Goal: Information Seeking & Learning: Find specific page/section

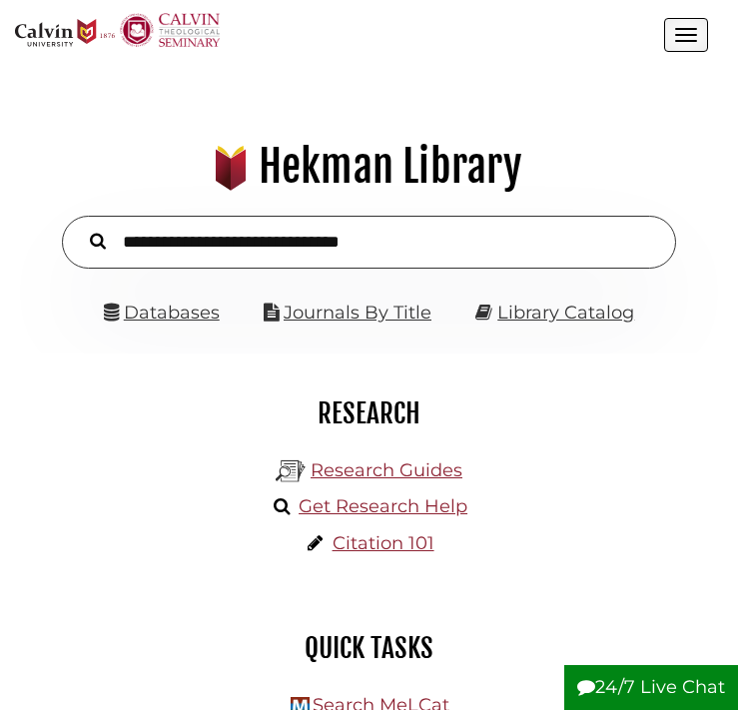
click at [447, 254] on input "text" at bounding box center [369, 242] width 614 height 53
click at [594, 157] on h1 ".heklogo-cls-1 { fill: url(#linear-gradient); } .heklogo-cls-1, .heklogo-cls-2,…" at bounding box center [369, 167] width 686 height 54
click at [153, 309] on link "Databases" at bounding box center [162, 313] width 116 height 22
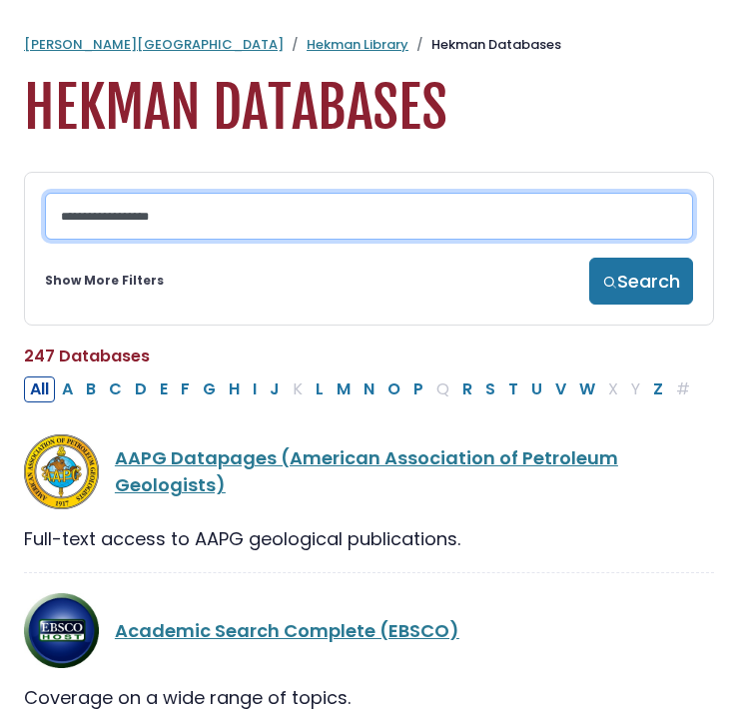
click at [178, 225] on input "Search database by title or keyword" at bounding box center [369, 216] width 648 height 47
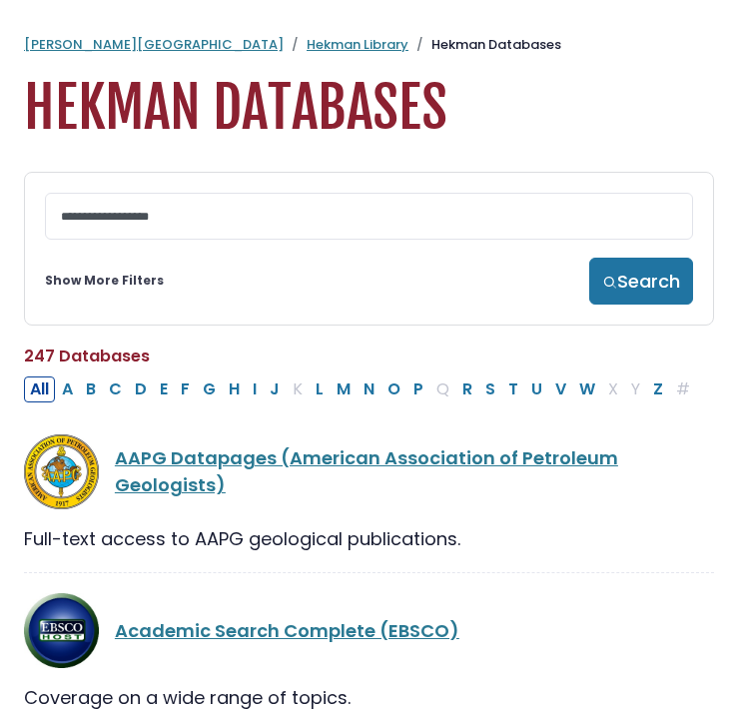
click at [125, 282] on link "Show More Filters" at bounding box center [104, 281] width 119 height 18
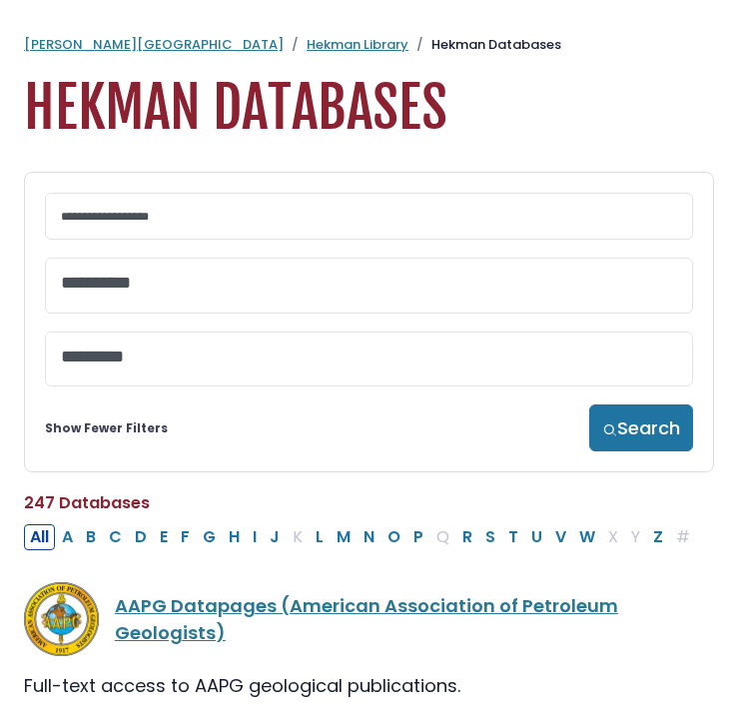
click at [158, 283] on textarea "Search" at bounding box center [369, 284] width 616 height 21
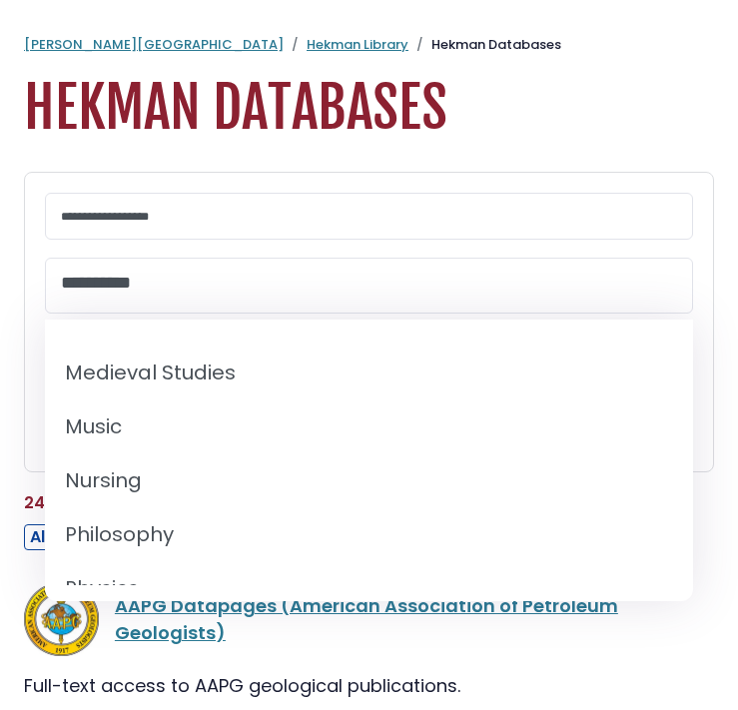
scroll to position [1511, 0]
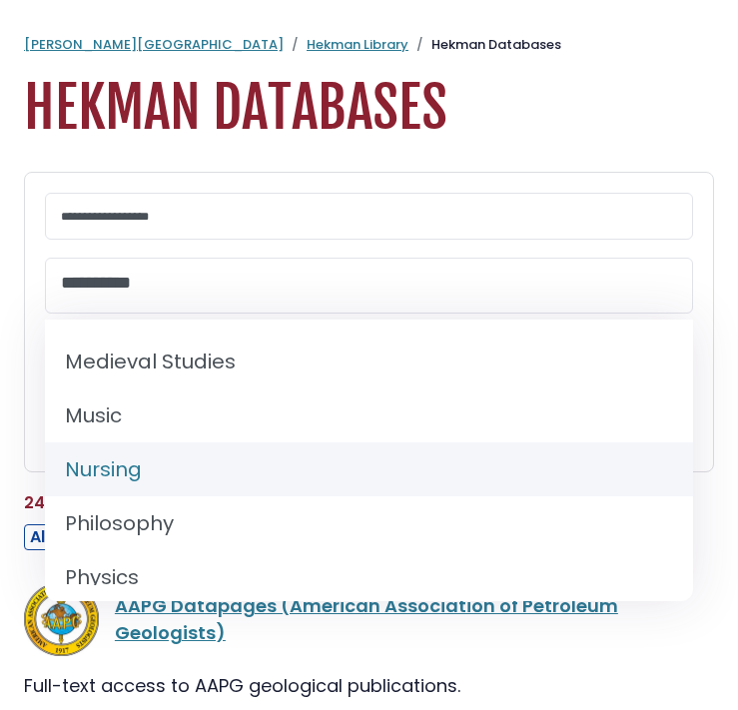
select select "*****"
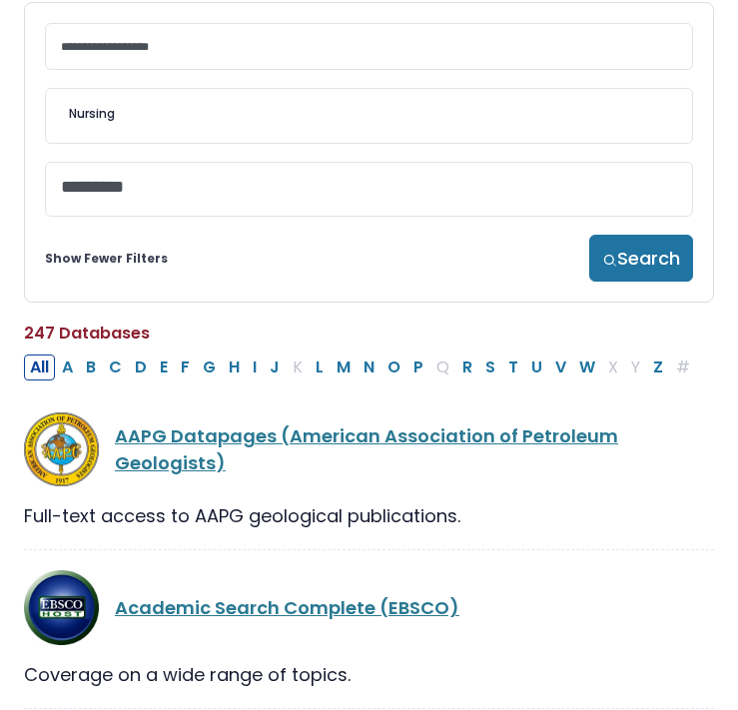
scroll to position [106, 0]
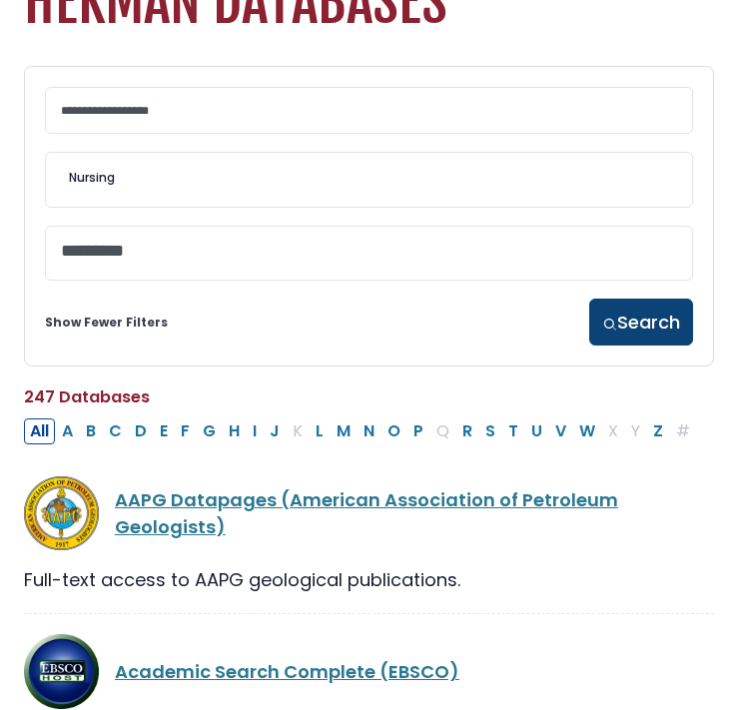
click at [629, 329] on button "Search" at bounding box center [641, 322] width 104 height 47
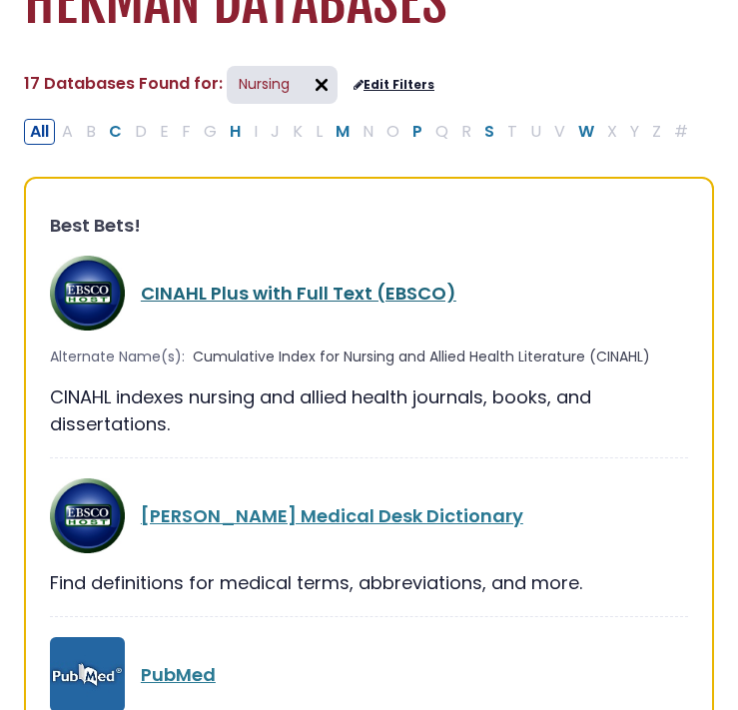
click at [335, 292] on link "CINAHL Plus with Full Text (EBSCO)" at bounding box center [299, 293] width 316 height 25
